Goal: Task Accomplishment & Management: Use online tool/utility

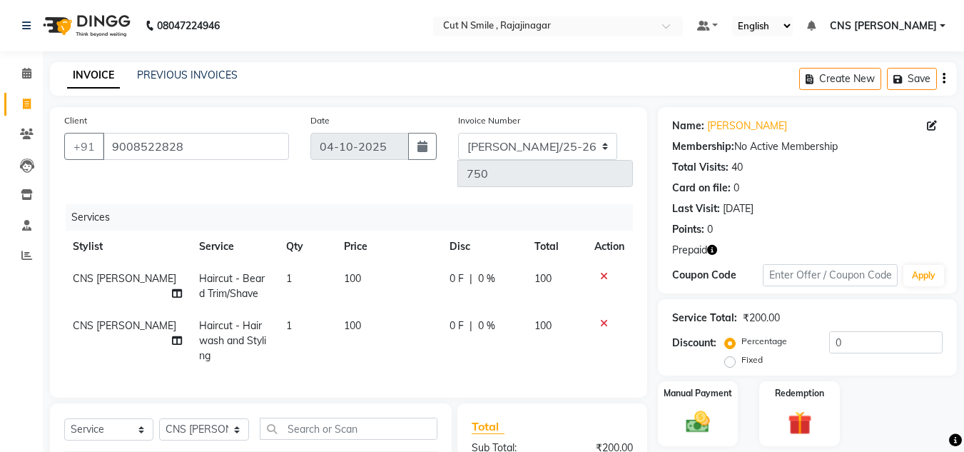
select select "service"
select select "76423"
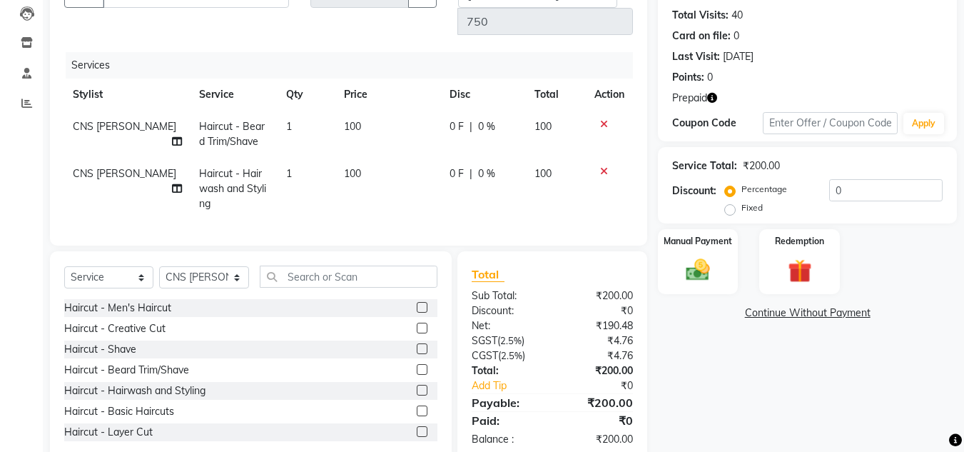
click at [350, 266] on input "text" at bounding box center [349, 277] width 178 height 22
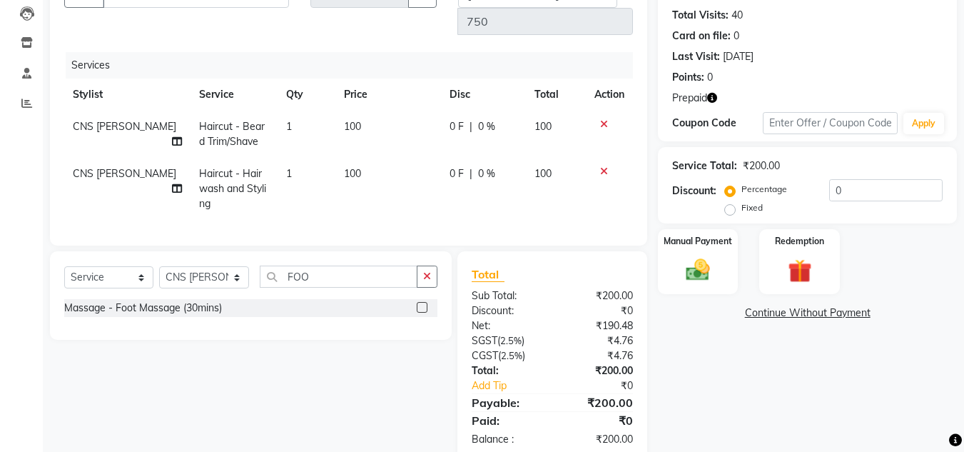
scroll to position [151, 0]
type input "FOO"
click at [421, 303] on label at bounding box center [422, 308] width 11 height 11
click at [421, 304] on input "checkbox" at bounding box center [421, 308] width 9 height 9
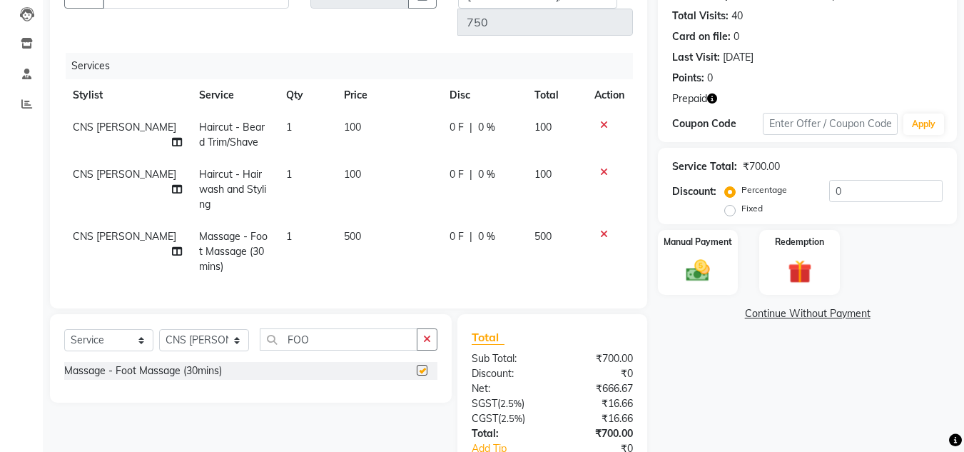
checkbox input "false"
click at [358, 221] on td "500" at bounding box center [388, 252] width 106 height 62
select select "76423"
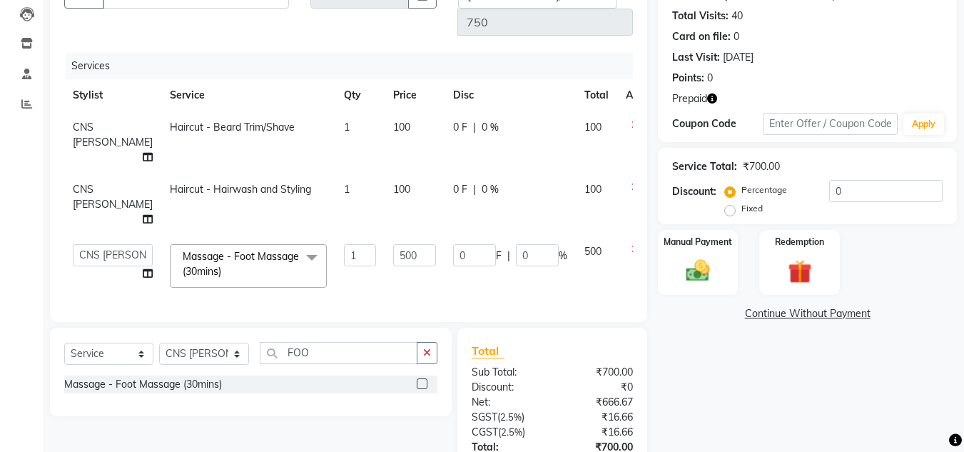
click at [385, 236] on td "500" at bounding box center [415, 266] width 60 height 61
click at [393, 244] on input "500" at bounding box center [414, 255] width 43 height 22
type input "5"
type input "600"
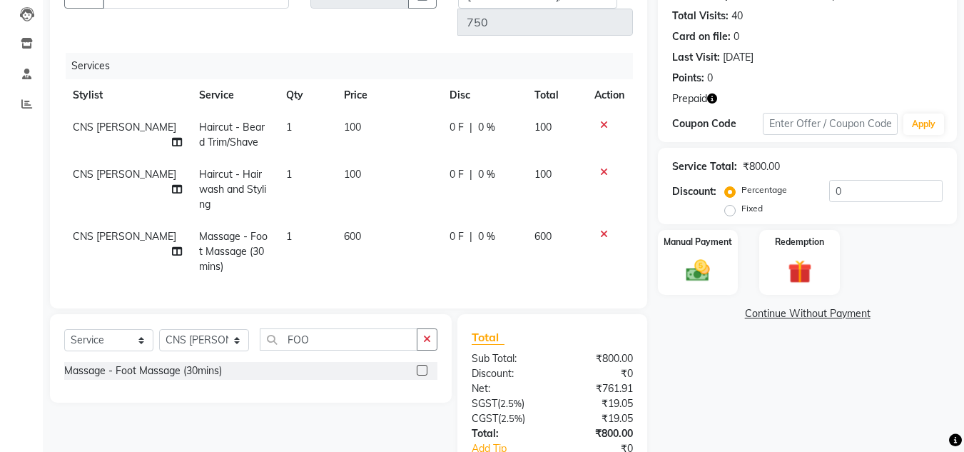
click at [718, 340] on div "Name: Sumukh Membership: No Active Membership Total Visits: 40 Card on file: 0 …" at bounding box center [813, 240] width 310 height 568
click at [793, 276] on img at bounding box center [799, 271] width 40 height 31
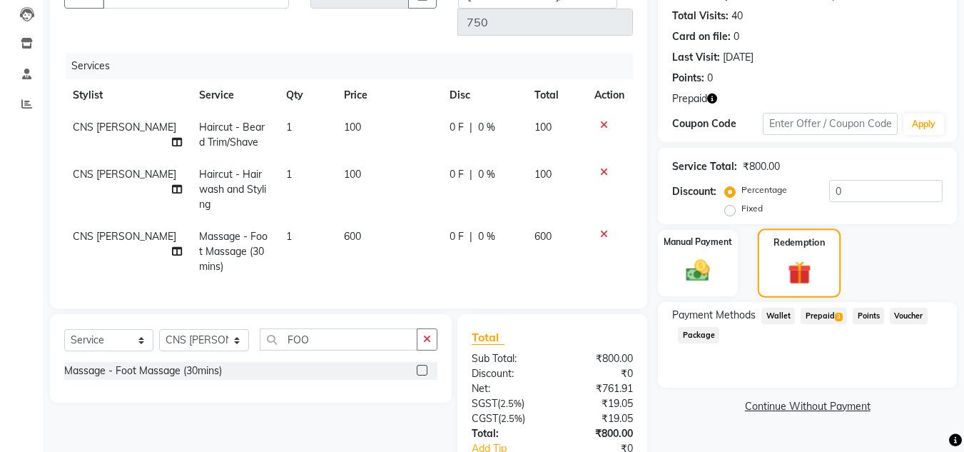
scroll to position [213, 0]
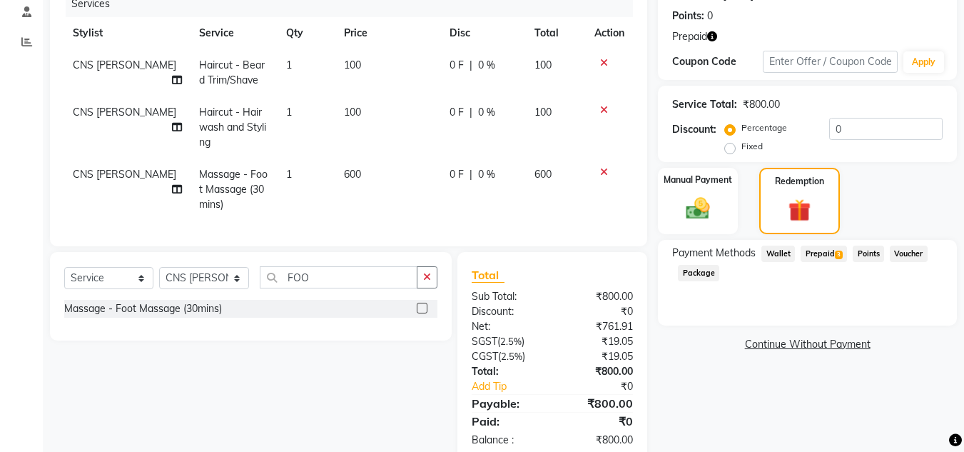
click at [810, 258] on span "Prepaid 3" at bounding box center [824, 254] width 46 height 16
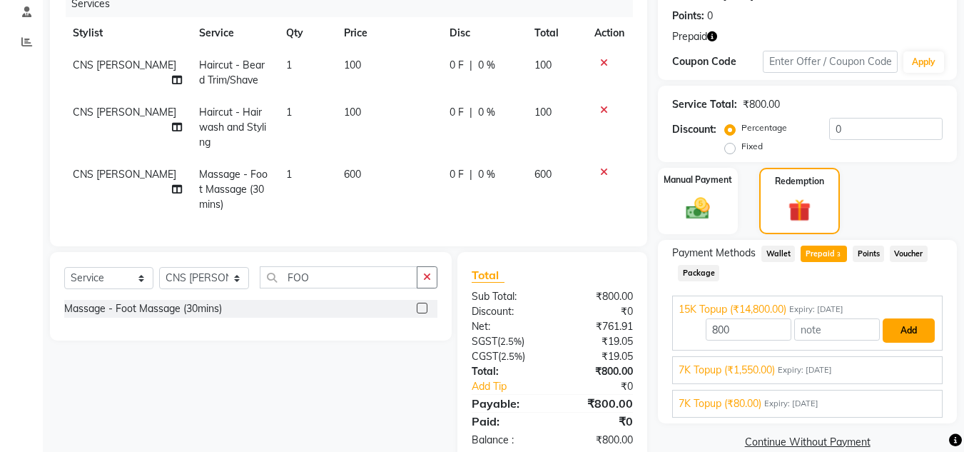
click at [901, 330] on button "Add" at bounding box center [909, 330] width 52 height 24
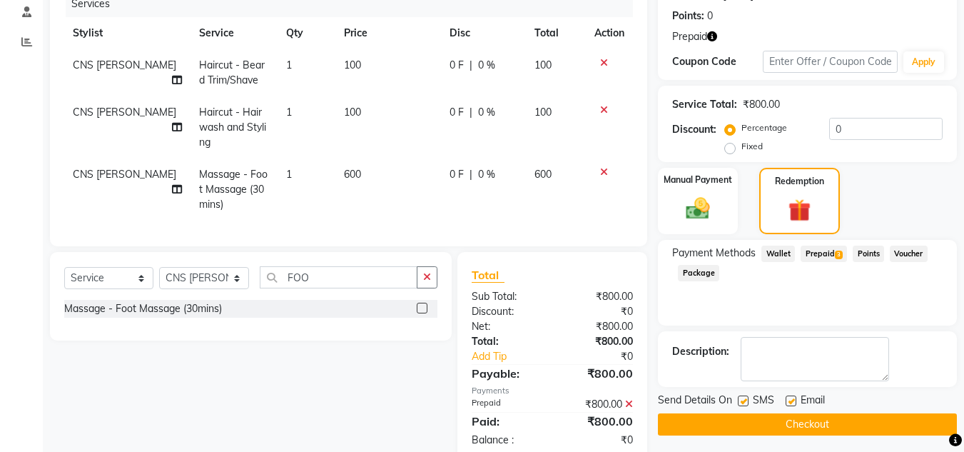
scroll to position [218, 0]
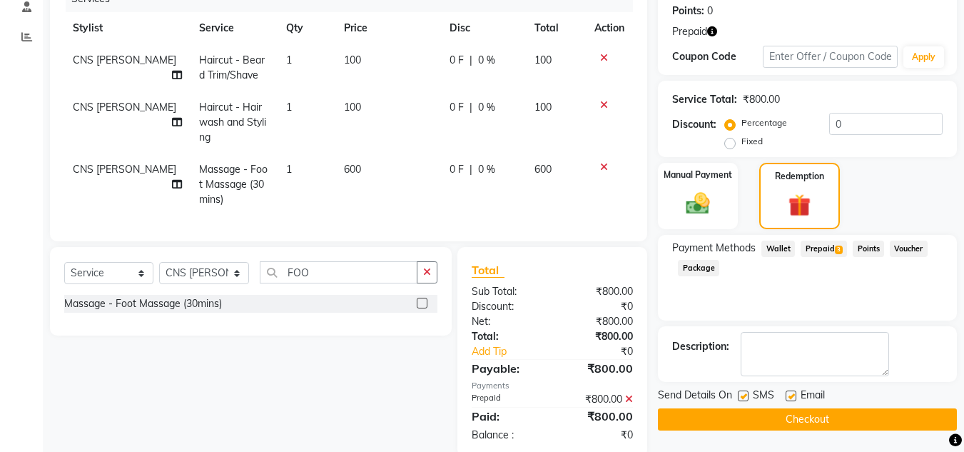
click at [817, 420] on button "Checkout" at bounding box center [807, 419] width 299 height 22
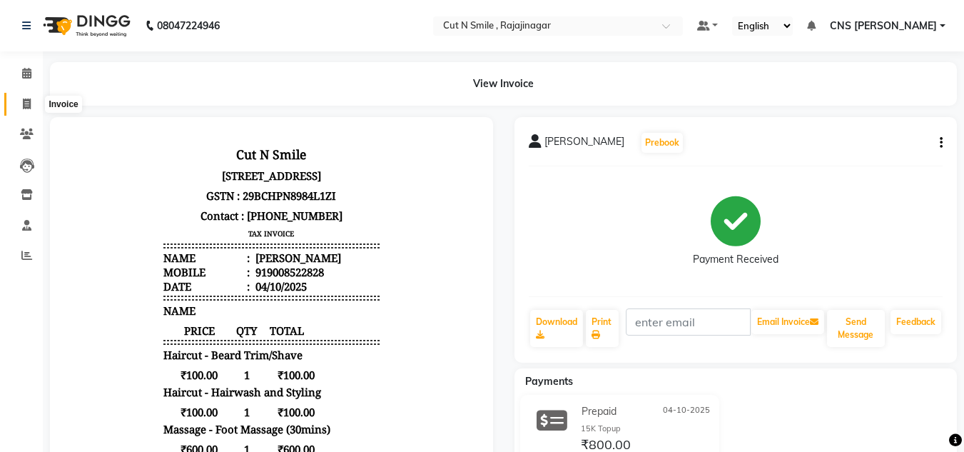
click at [29, 107] on icon at bounding box center [27, 103] width 8 height 11
select select "service"
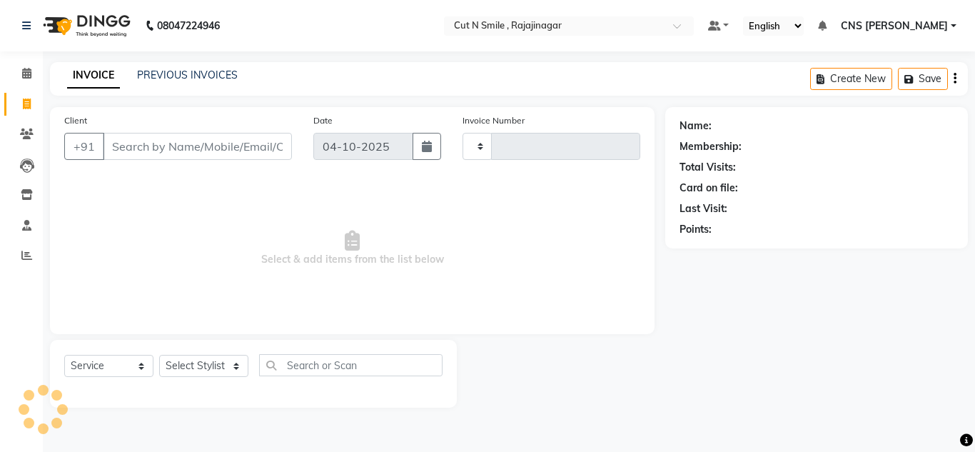
type input "136"
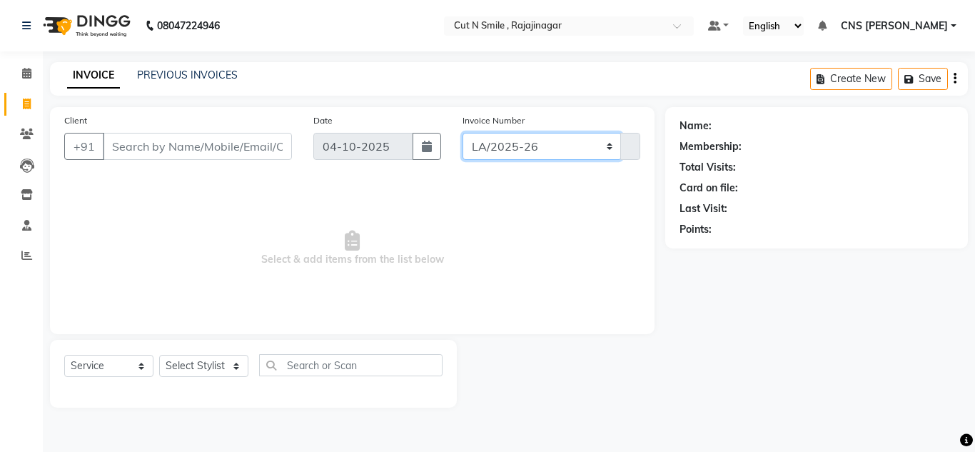
click at [532, 148] on select "BOB/25-26 LA/2025-26 SH/25 CH/25 SA/25" at bounding box center [541, 146] width 159 height 27
select select "8154"
click at [462, 133] on select "BOB/25-26 LA/2025-26 SH/25 CH/25 SA/25" at bounding box center [541, 146] width 159 height 27
type input "751"
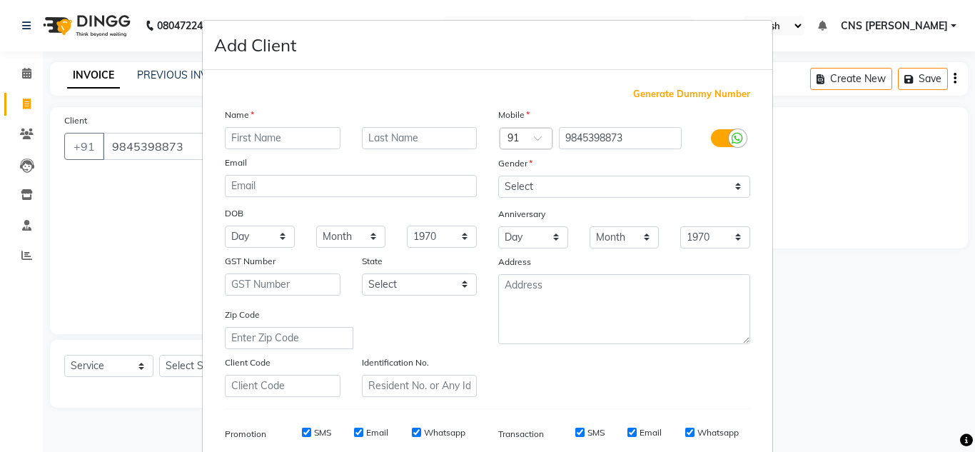
select select "service"
click at [637, 140] on input "9845398873" at bounding box center [620, 138] width 123 height 22
type input "9"
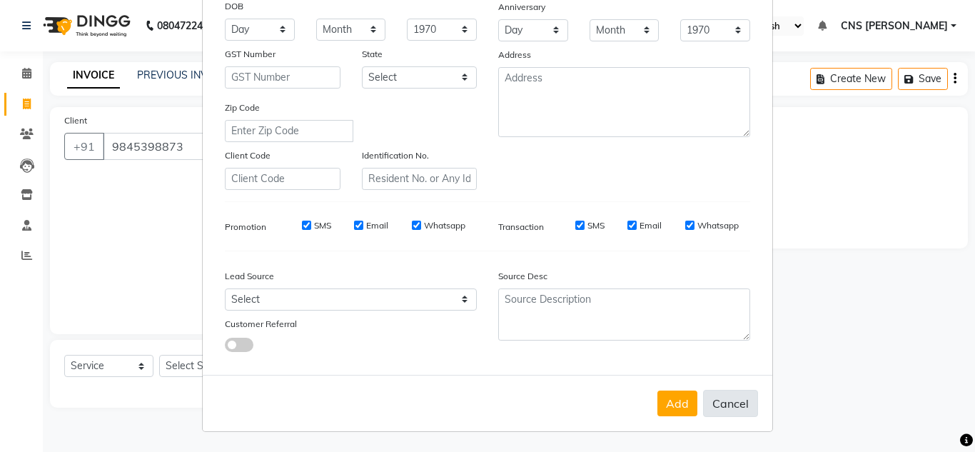
click at [736, 400] on button "Cancel" at bounding box center [730, 403] width 55 height 27
select select
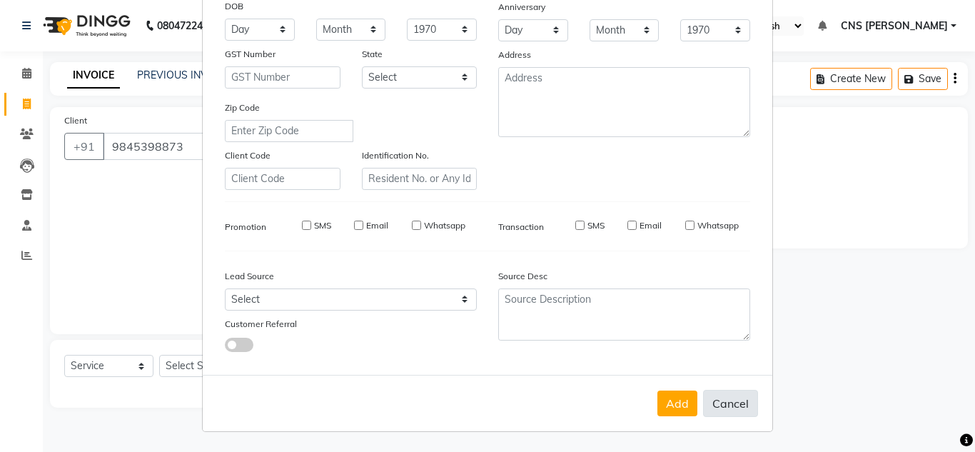
select select
checkbox input "false"
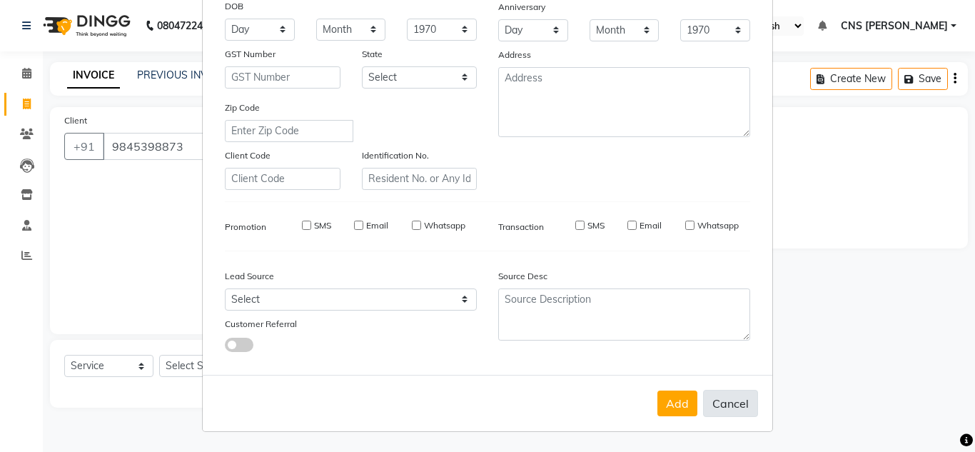
checkbox input "false"
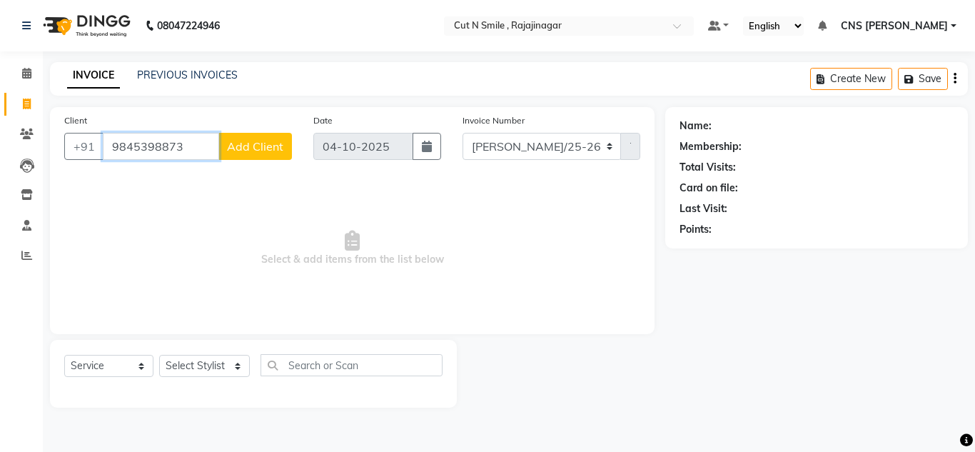
click at [201, 153] on input "9845398873" at bounding box center [161, 146] width 116 height 27
type input "9"
